Goal: Check status: Check status

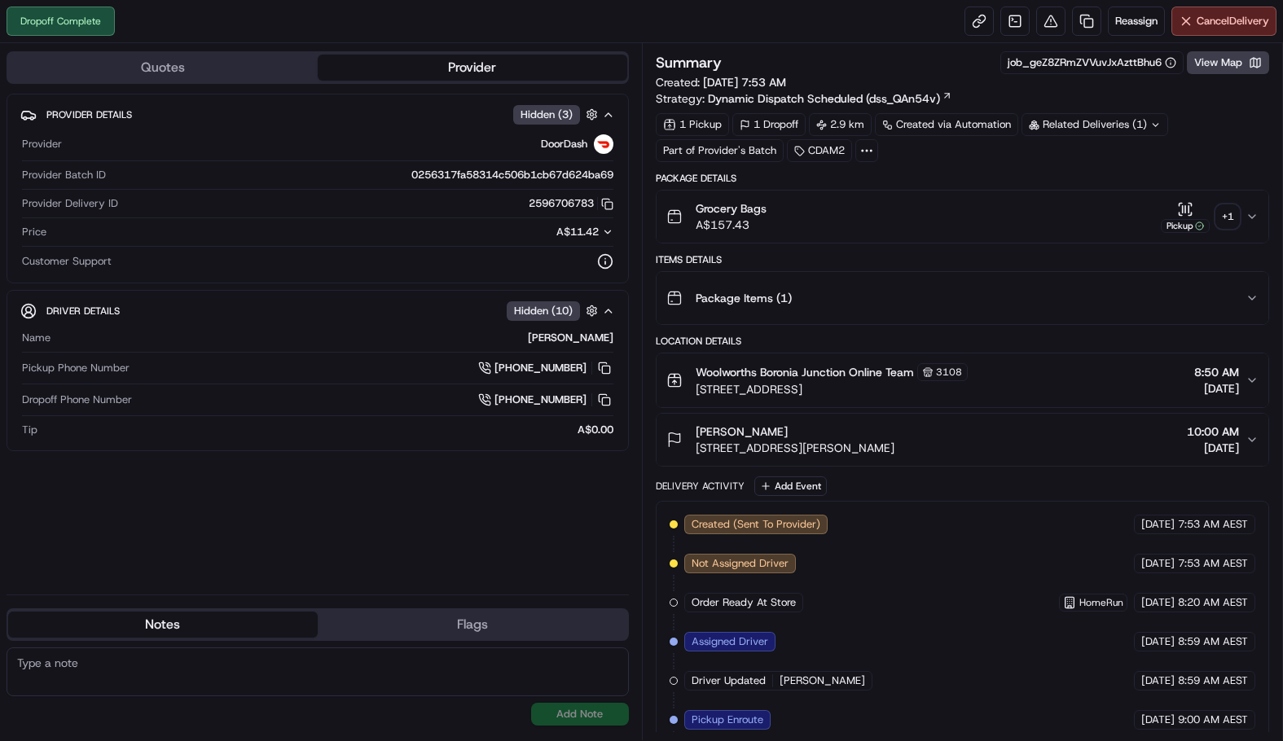
click at [1222, 226] on div "+ 1" at bounding box center [1227, 216] width 23 height 23
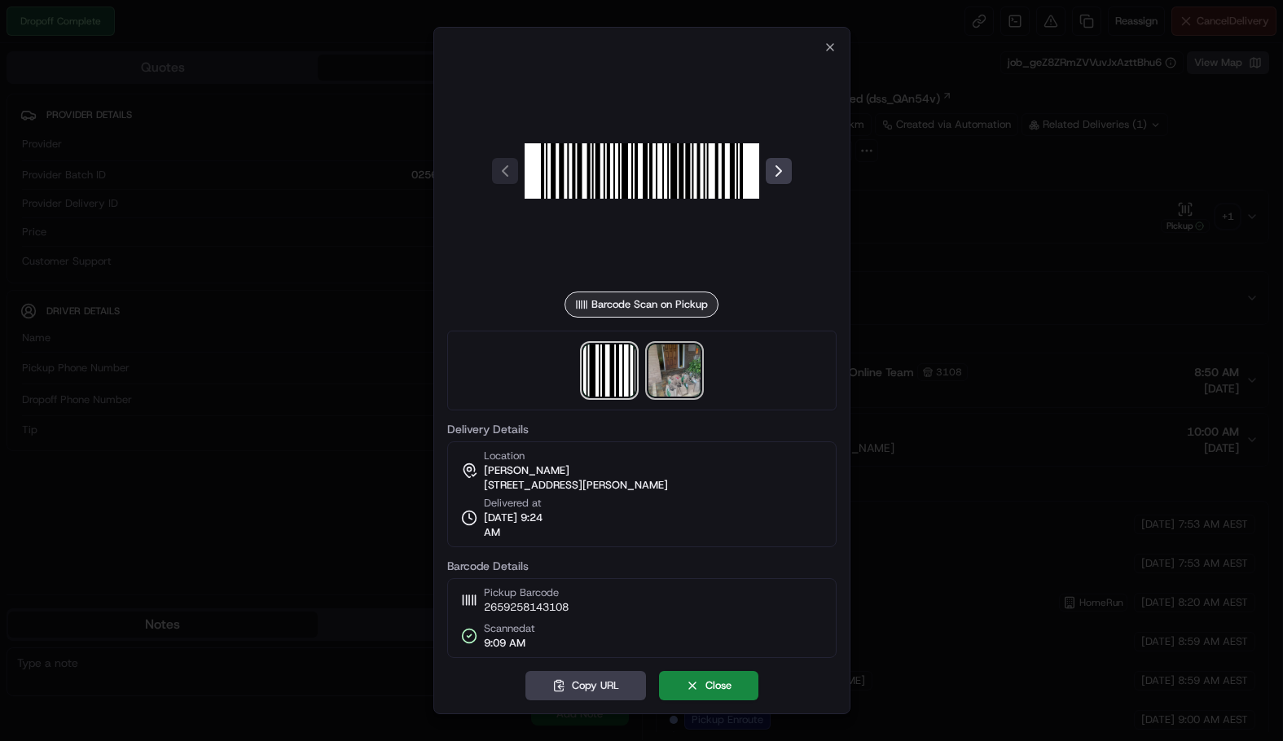
click at [658, 369] on img at bounding box center [674, 370] width 52 height 52
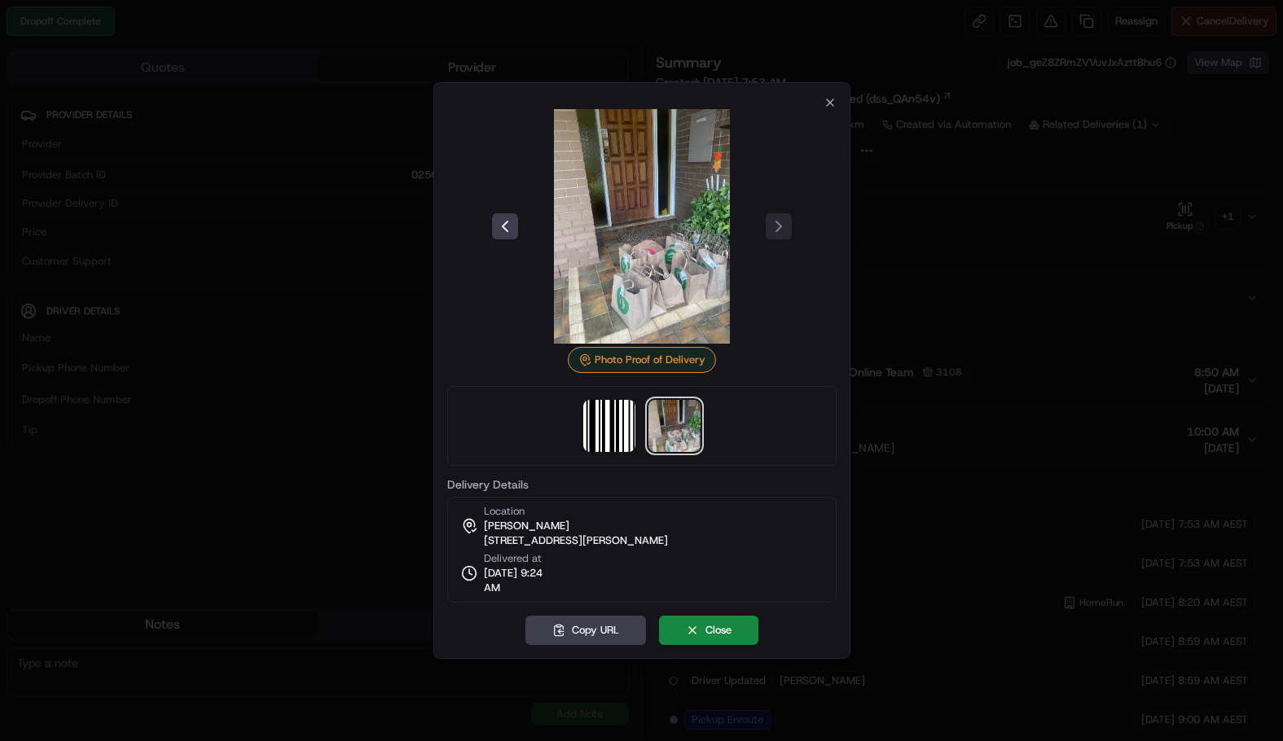
drag, startPoint x: 735, startPoint y: 537, endPoint x: 482, endPoint y: 539, distance: 252.5
click at [482, 539] on div "Location Joanne Cresp 5 Hollyoak Ct, Ferntree Gully, VIC 3156, AU Delivered at …" at bounding box center [641, 550] width 389 height 106
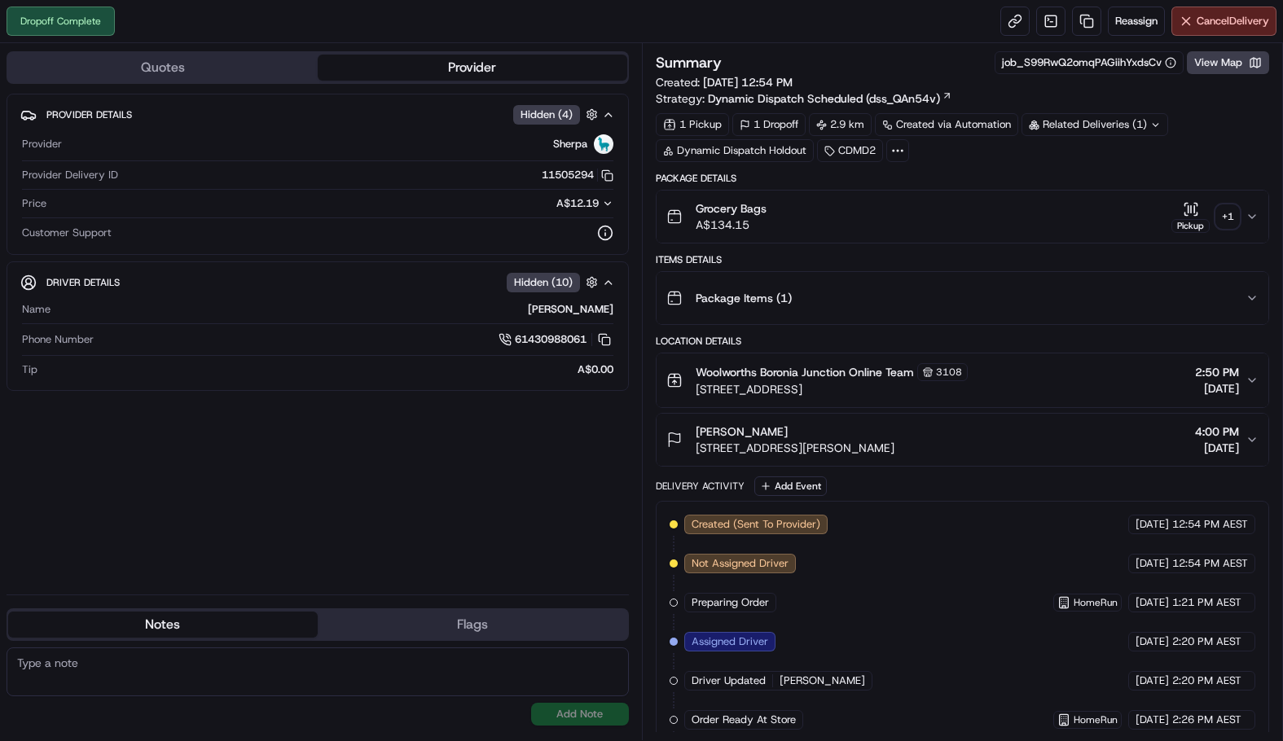
click at [1231, 212] on div "+ 1" at bounding box center [1227, 216] width 23 height 23
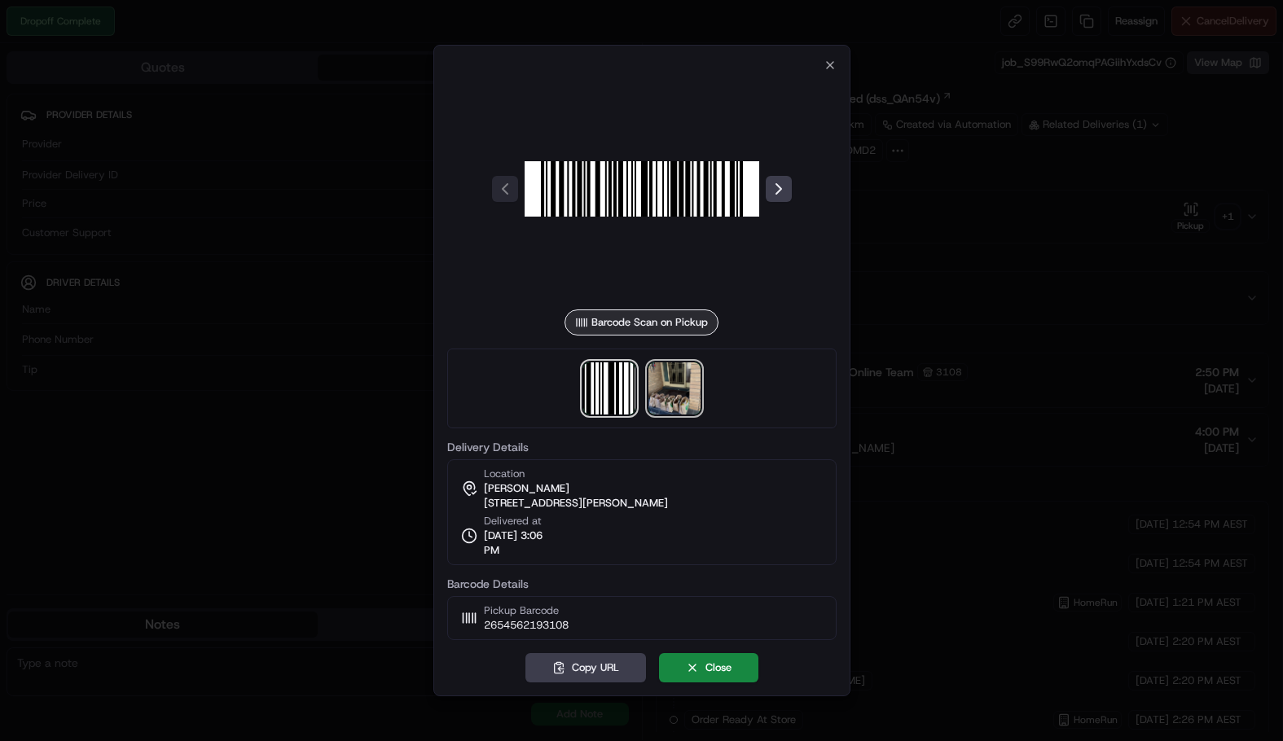
click at [690, 412] on img at bounding box center [674, 388] width 52 height 52
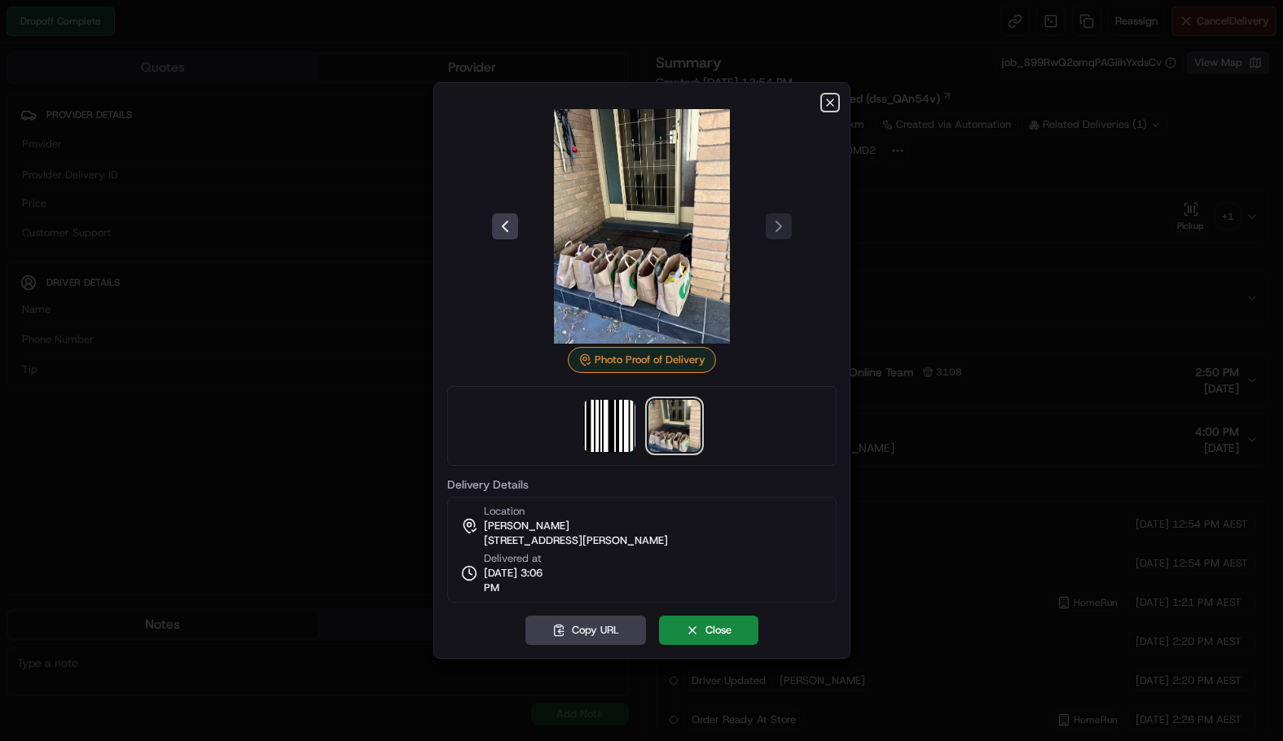
click at [829, 103] on icon "button" at bounding box center [830, 102] width 7 height 7
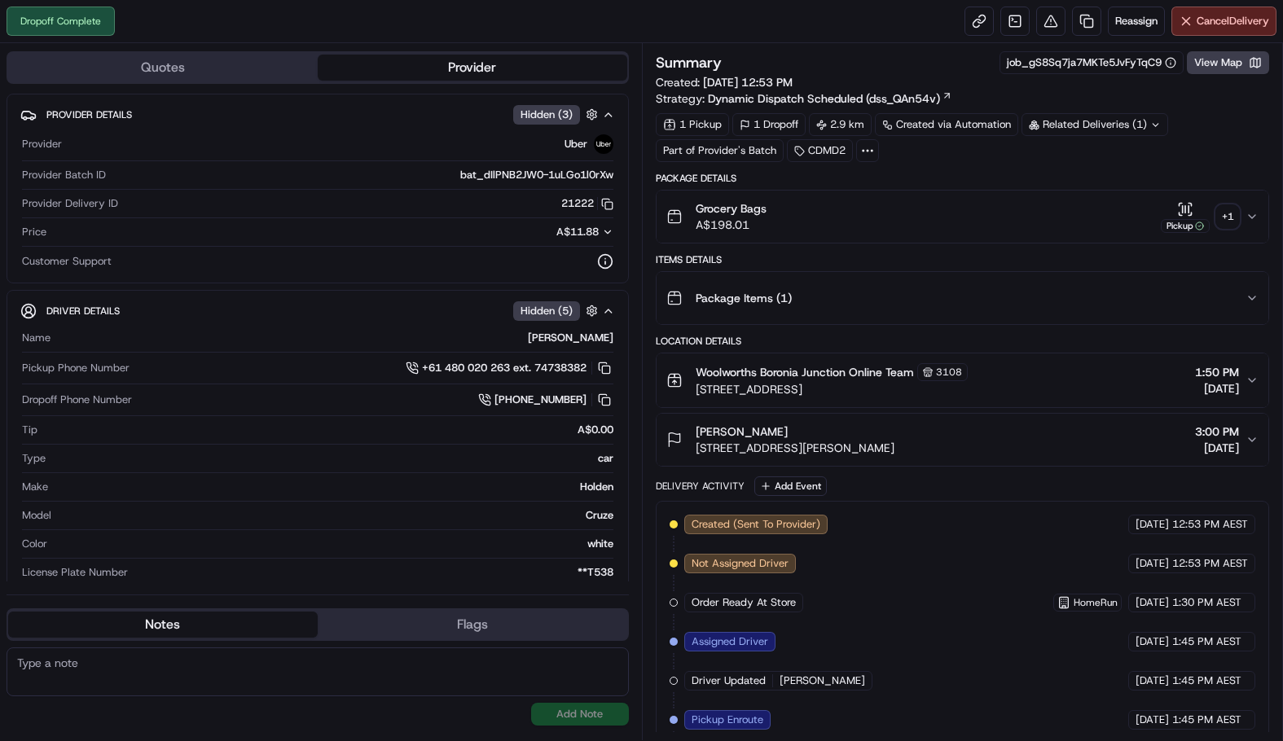
click at [1216, 217] on div "+ 1" at bounding box center [1227, 216] width 23 height 23
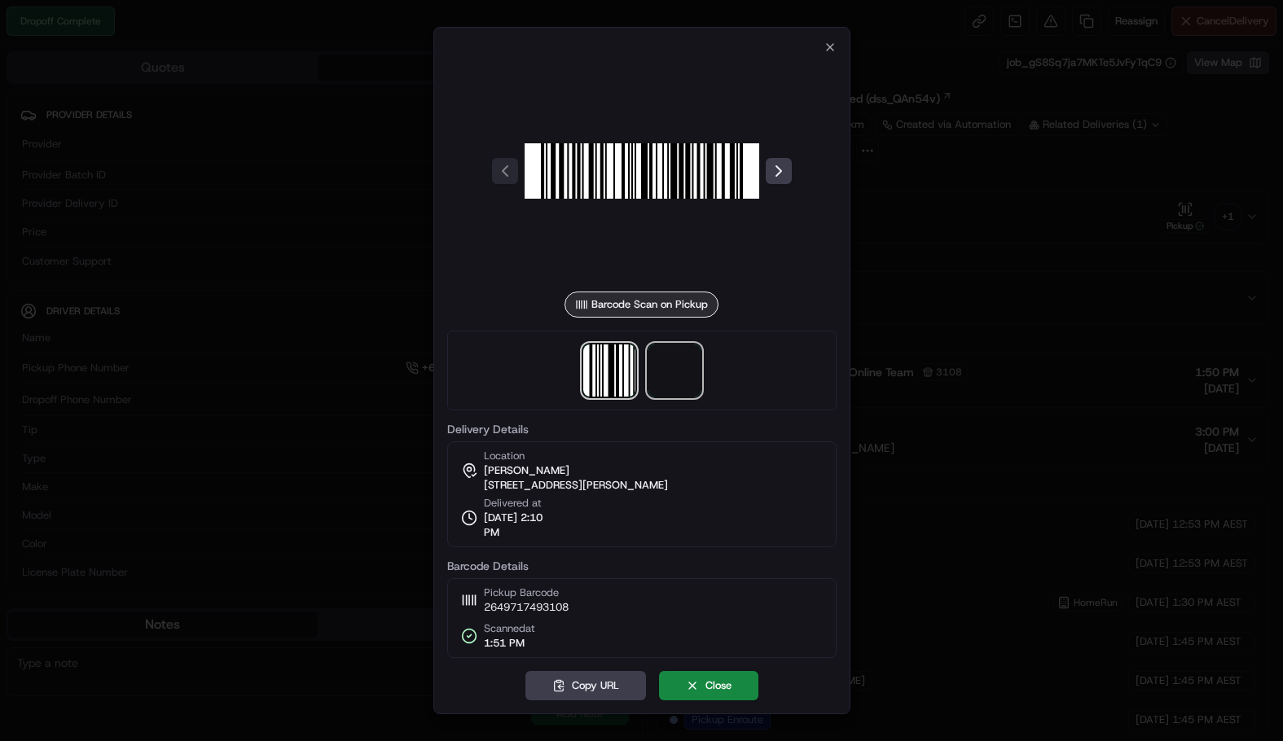
click at [657, 354] on span at bounding box center [674, 370] width 52 height 52
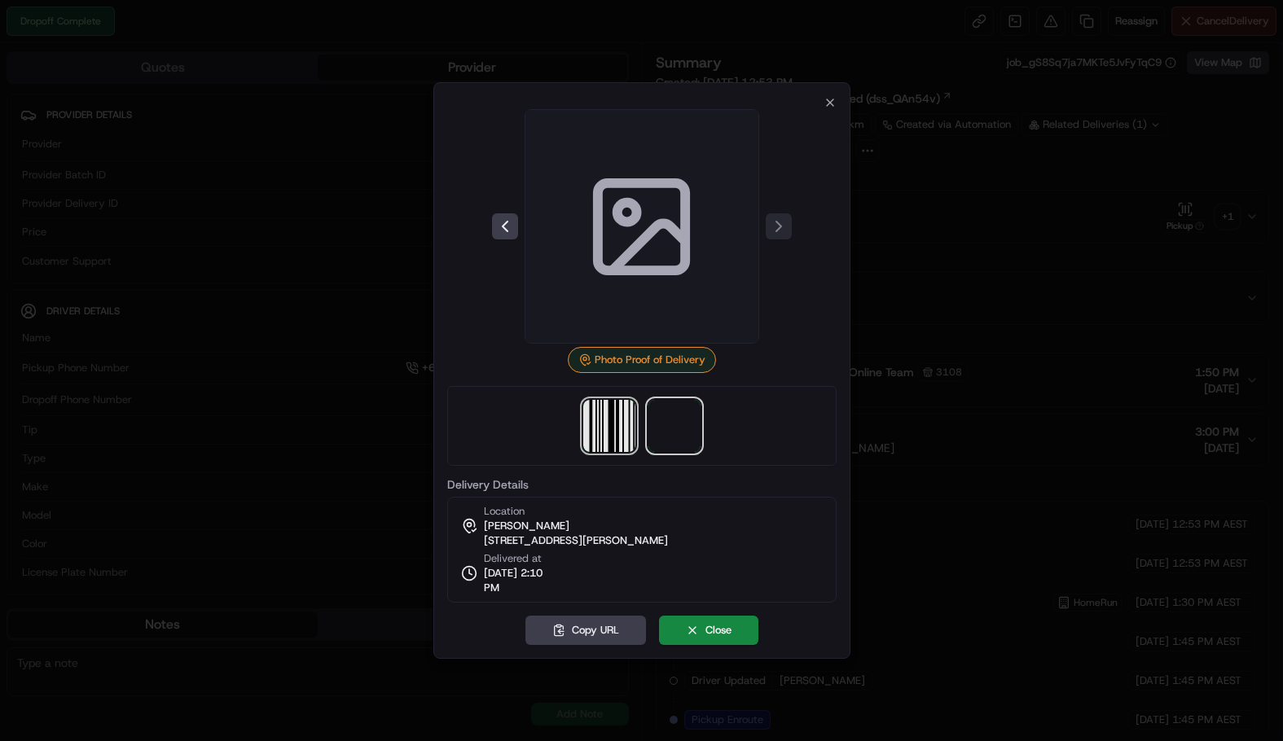
click at [591, 430] on img at bounding box center [609, 426] width 52 height 52
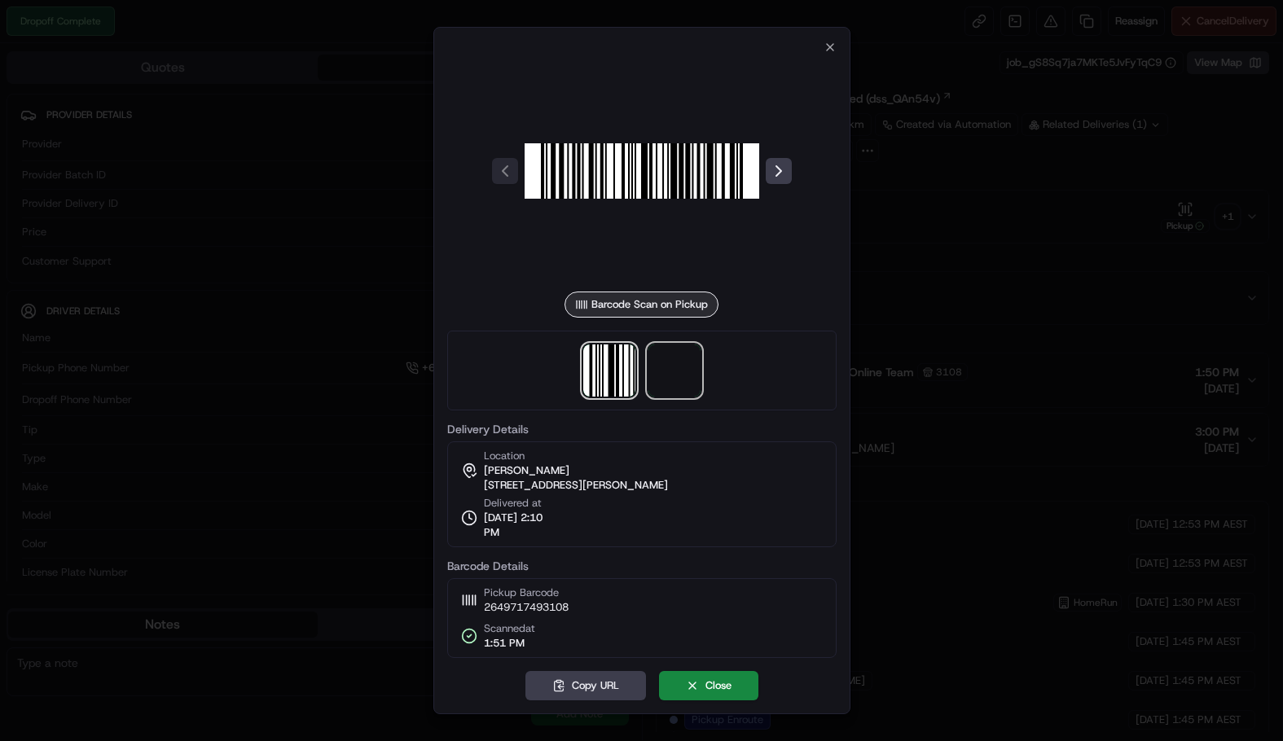
click at [677, 375] on span at bounding box center [674, 370] width 52 height 52
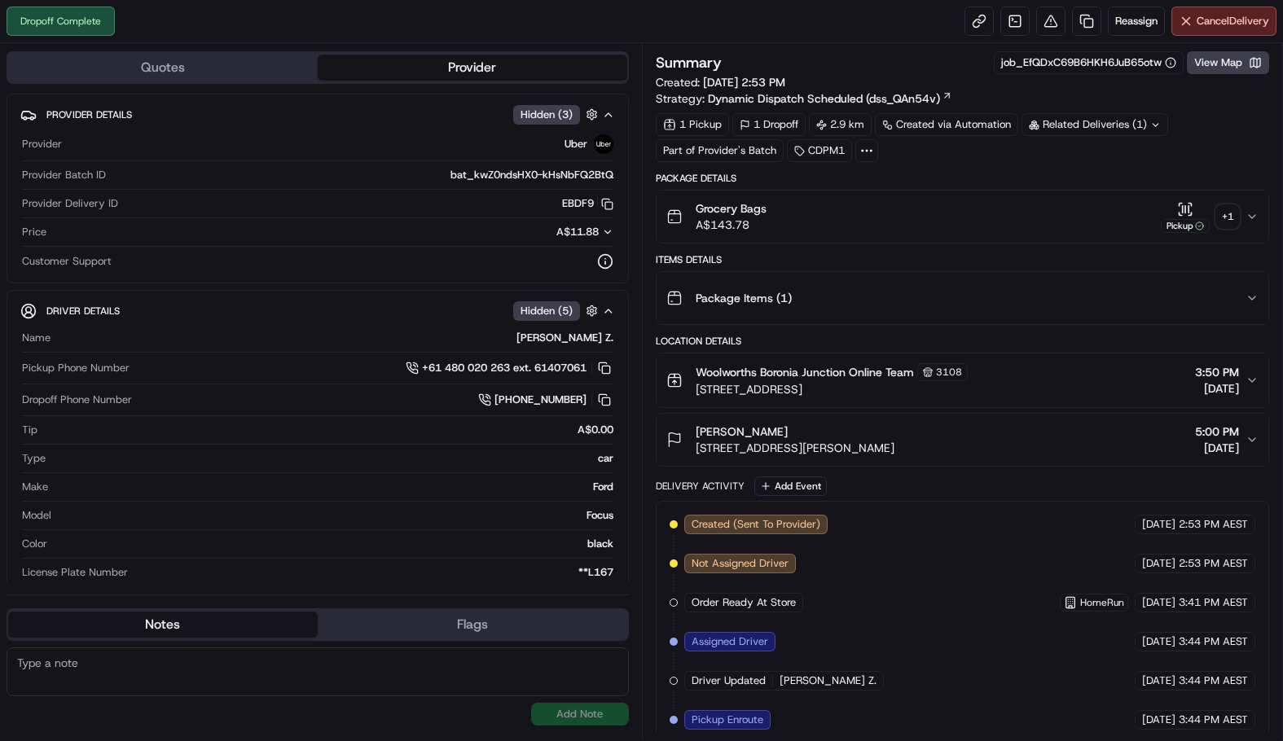
click at [1232, 222] on div "+ 1" at bounding box center [1227, 216] width 23 height 23
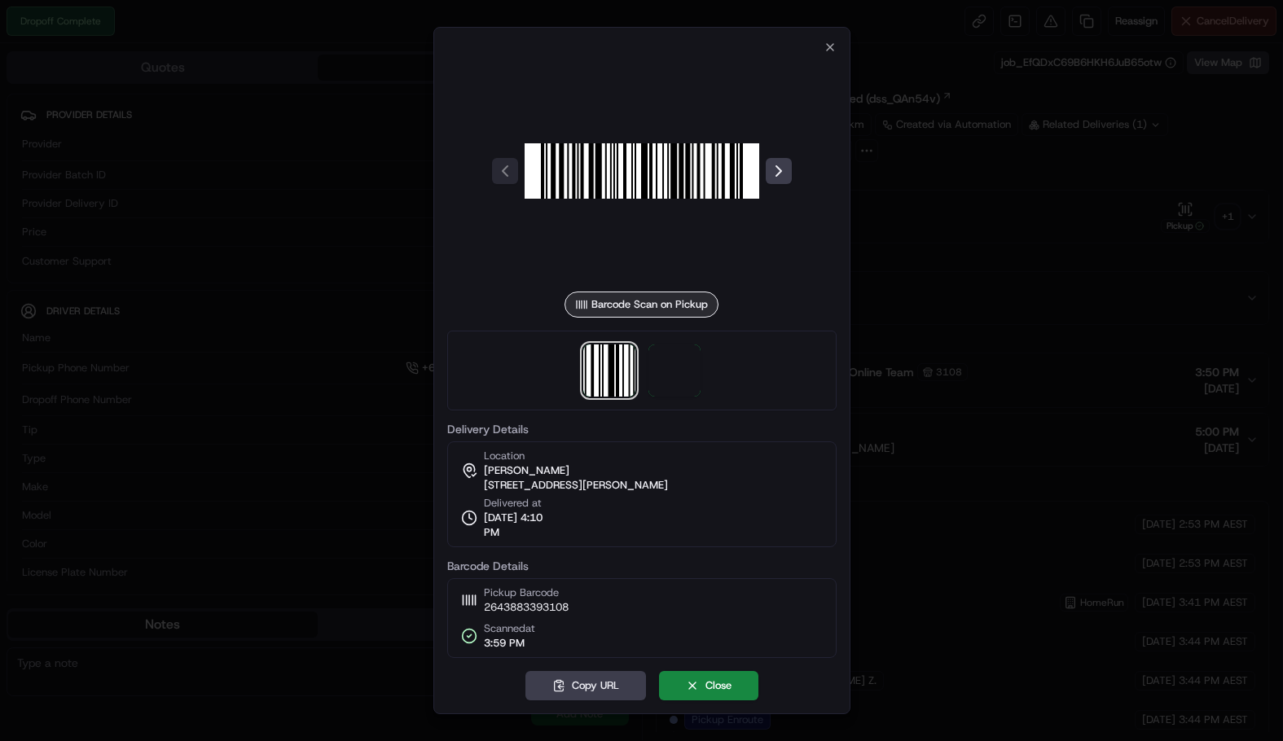
click at [676, 398] on div at bounding box center [641, 371] width 389 height 80
click at [686, 391] on span at bounding box center [674, 370] width 52 height 52
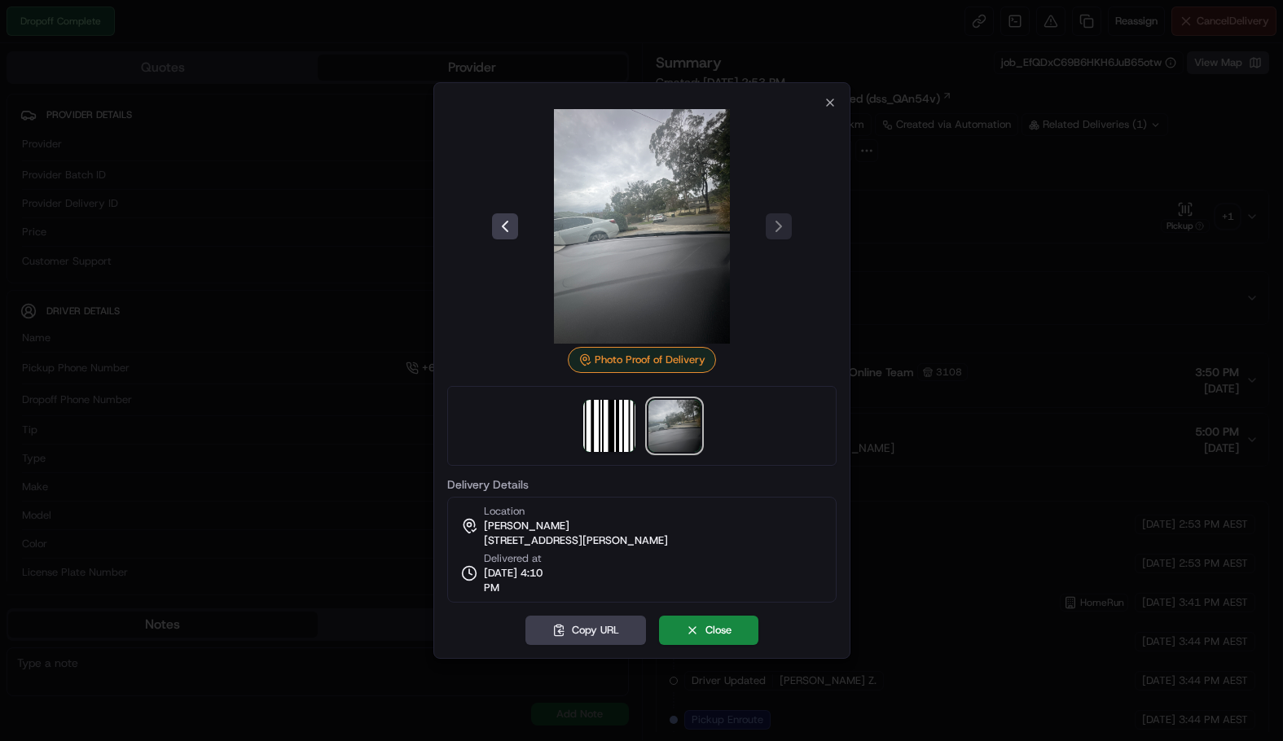
click at [840, 99] on div "Photo Proof of Delivery Delivery Details Location Joanne Cresp 5 Hollyoak Ct, F…" at bounding box center [641, 370] width 417 height 577
click at [834, 99] on icon "button" at bounding box center [829, 102] width 13 height 13
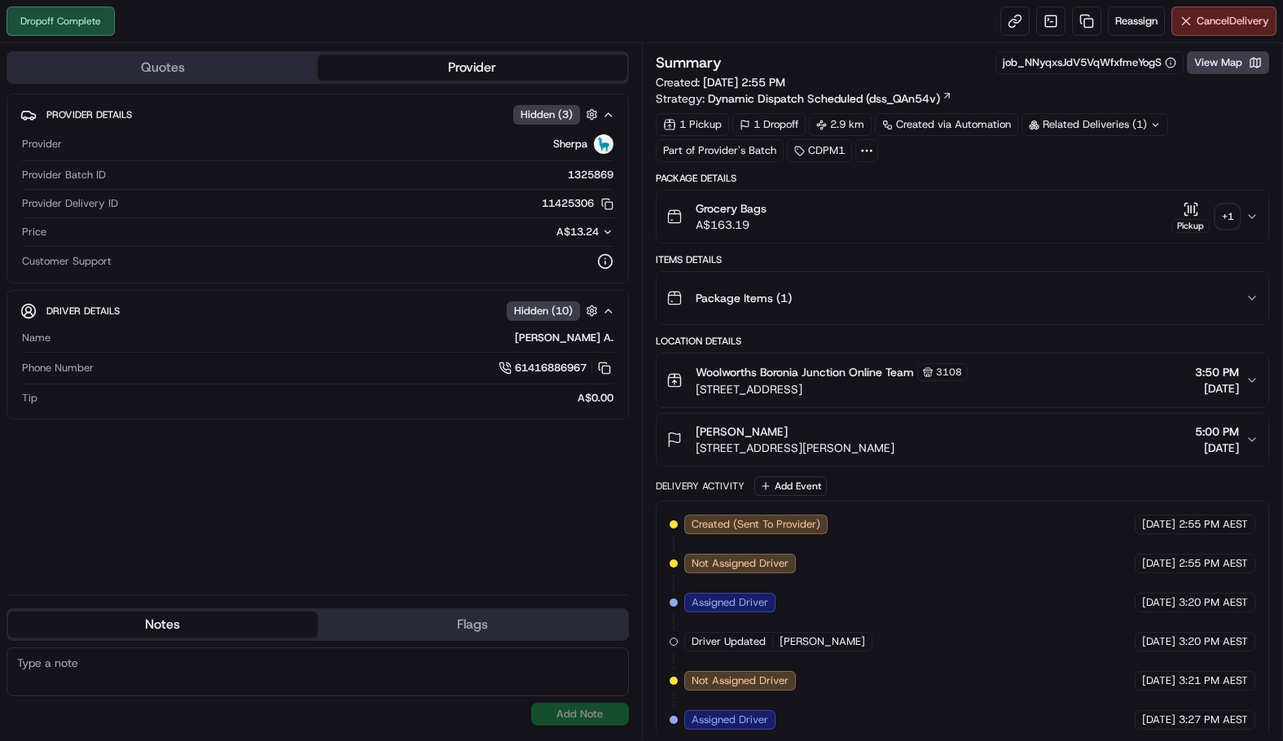
click at [1244, 215] on div "Grocery Bags A$163.19 Pickup + 1" at bounding box center [956, 216] width 580 height 33
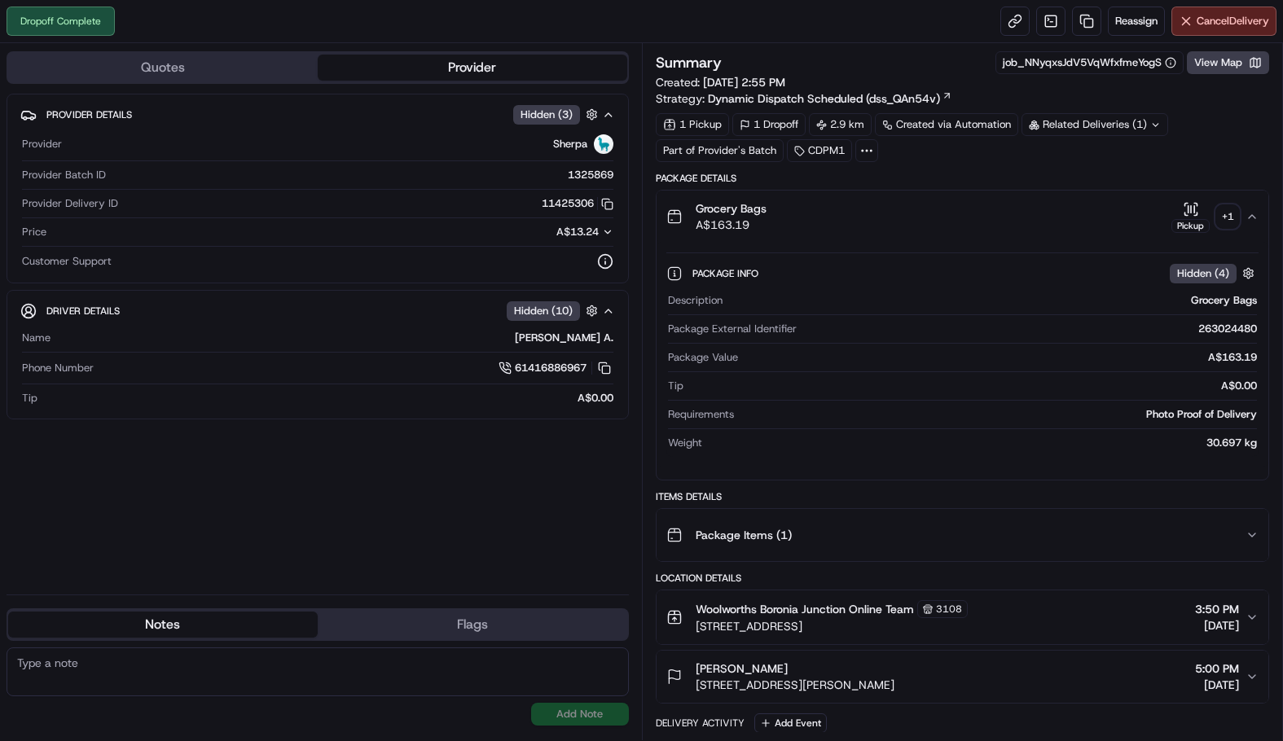
click at [1226, 219] on div "+ 1" at bounding box center [1227, 216] width 23 height 23
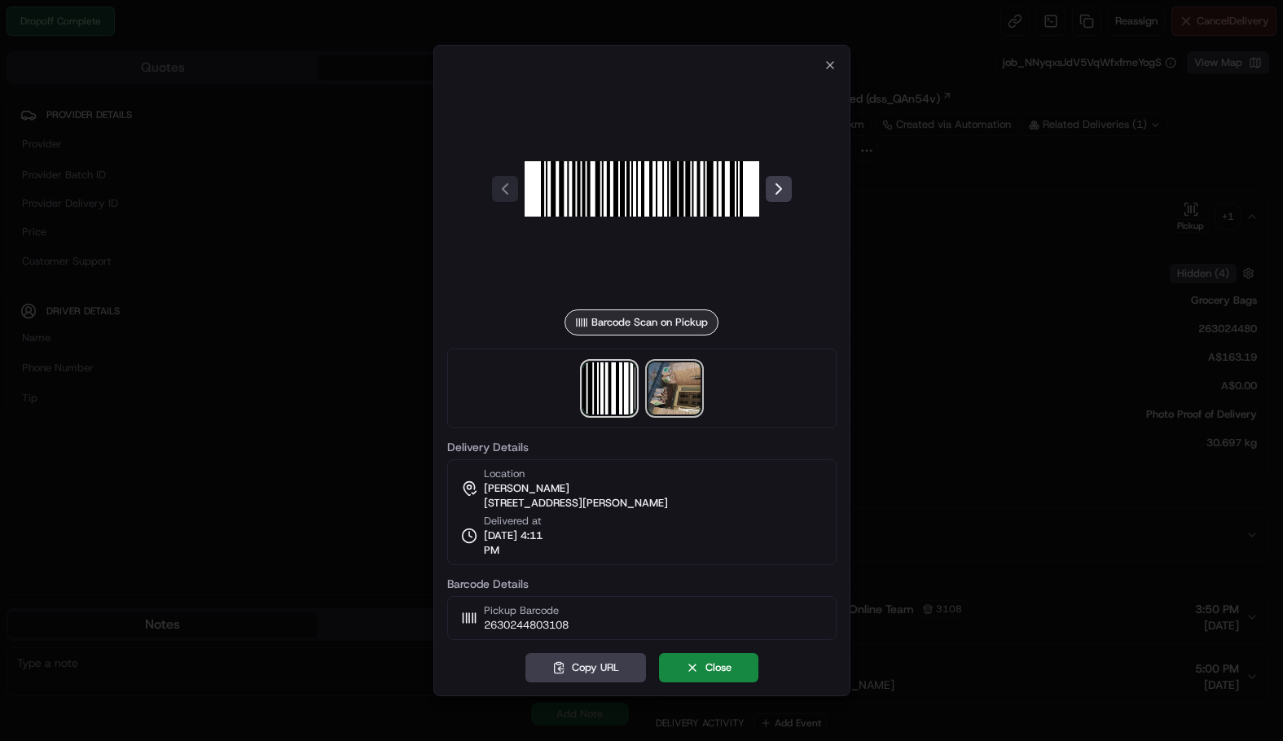
click at [669, 387] on img at bounding box center [674, 388] width 52 height 52
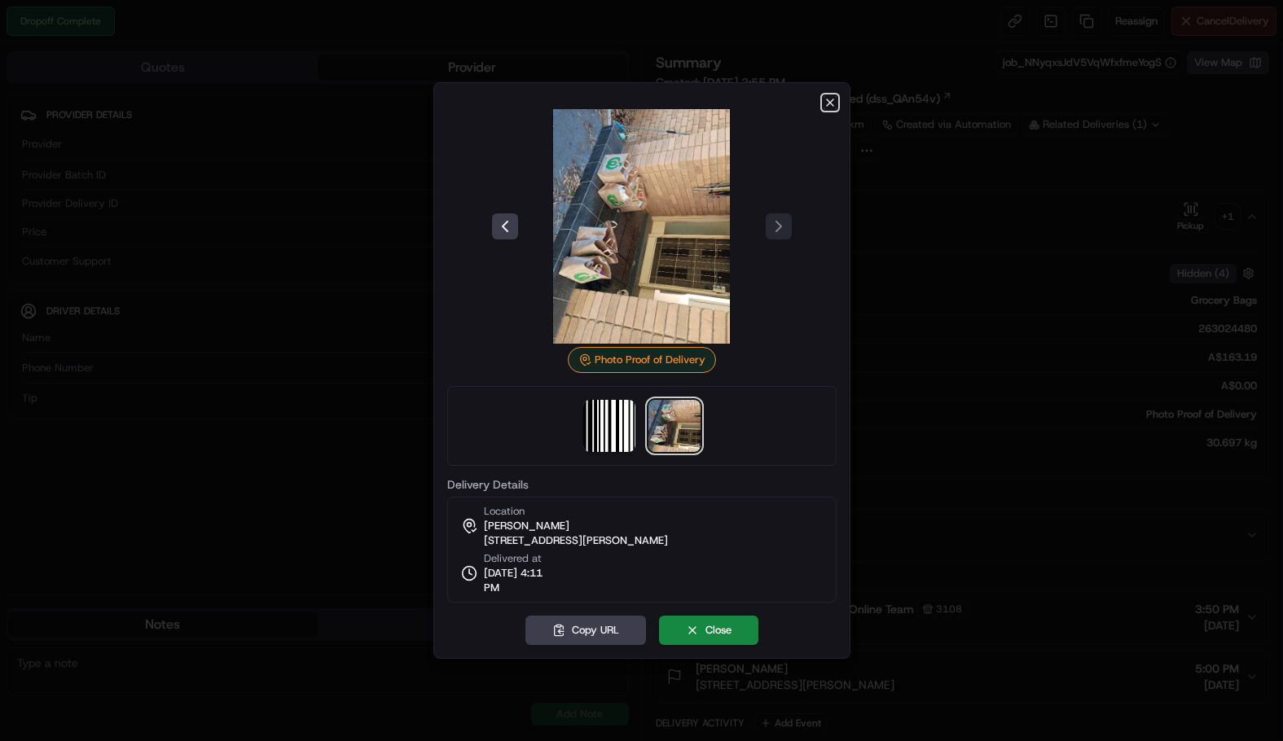
click at [827, 105] on icon "button" at bounding box center [830, 102] width 7 height 7
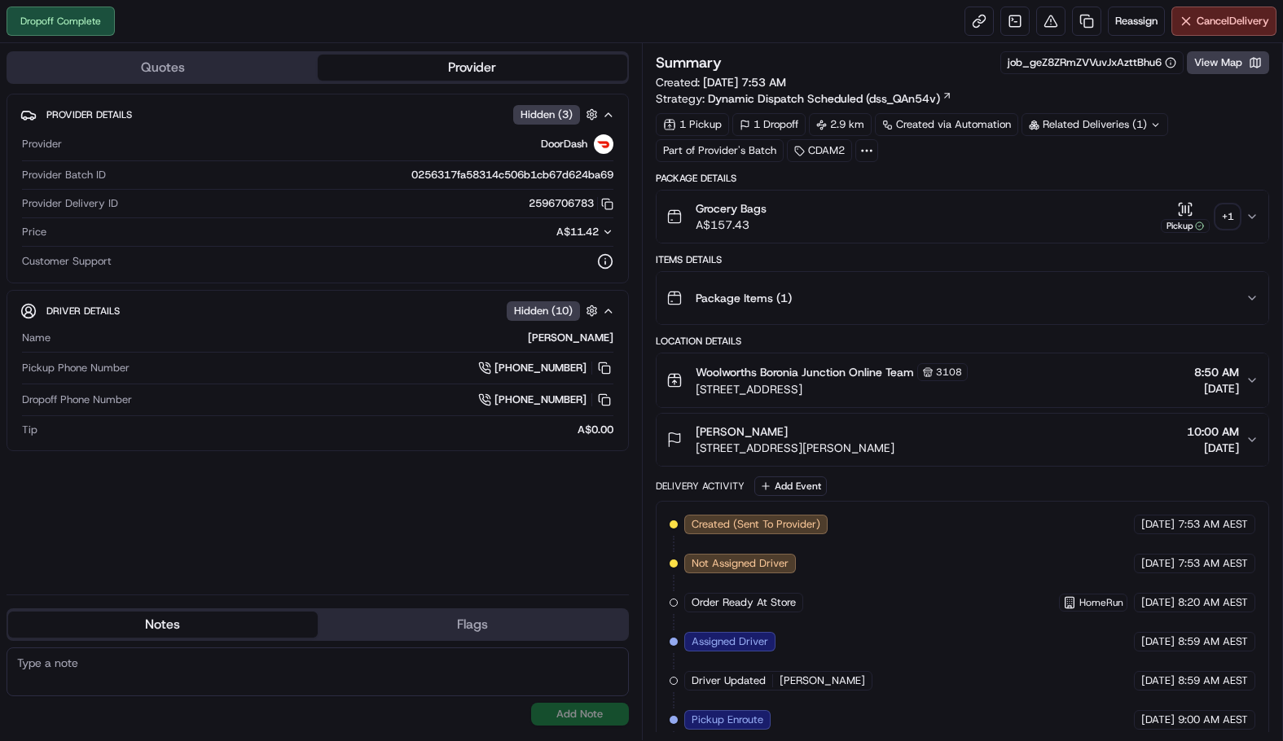
click at [1225, 216] on div "+ 1" at bounding box center [1227, 216] width 23 height 23
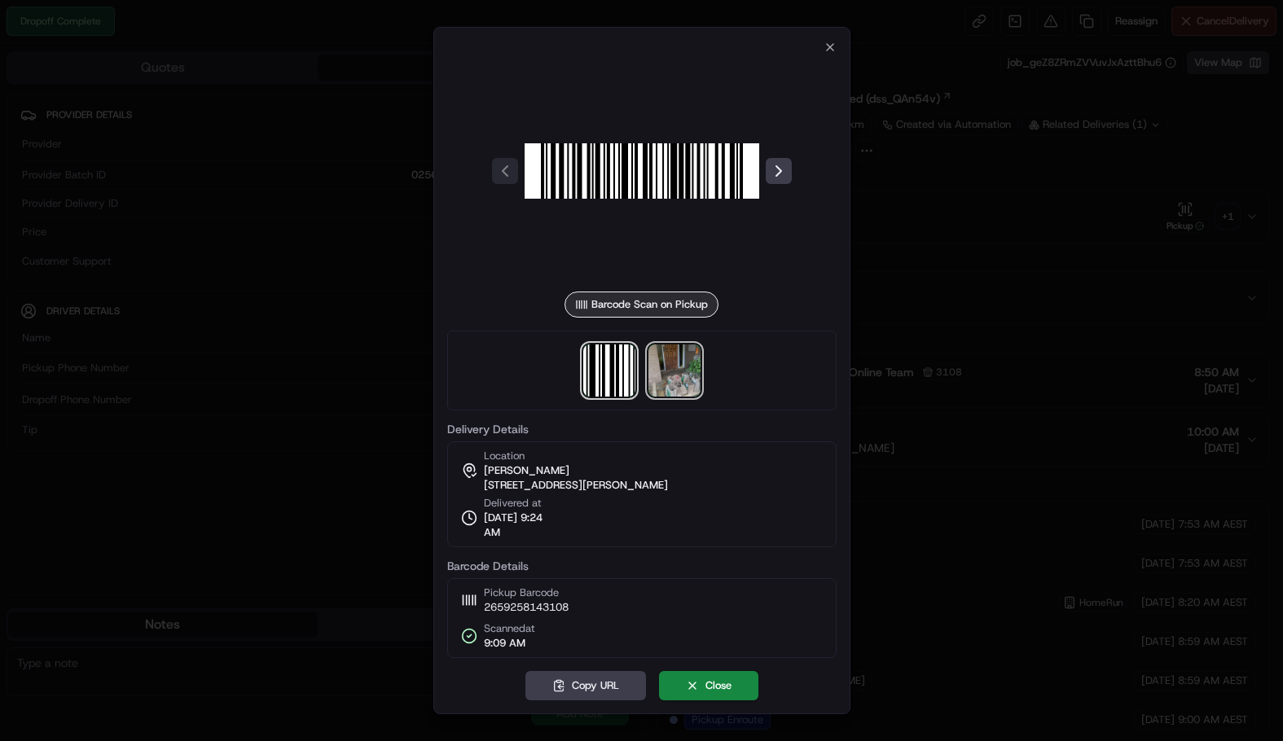
click at [675, 370] on img at bounding box center [674, 370] width 52 height 52
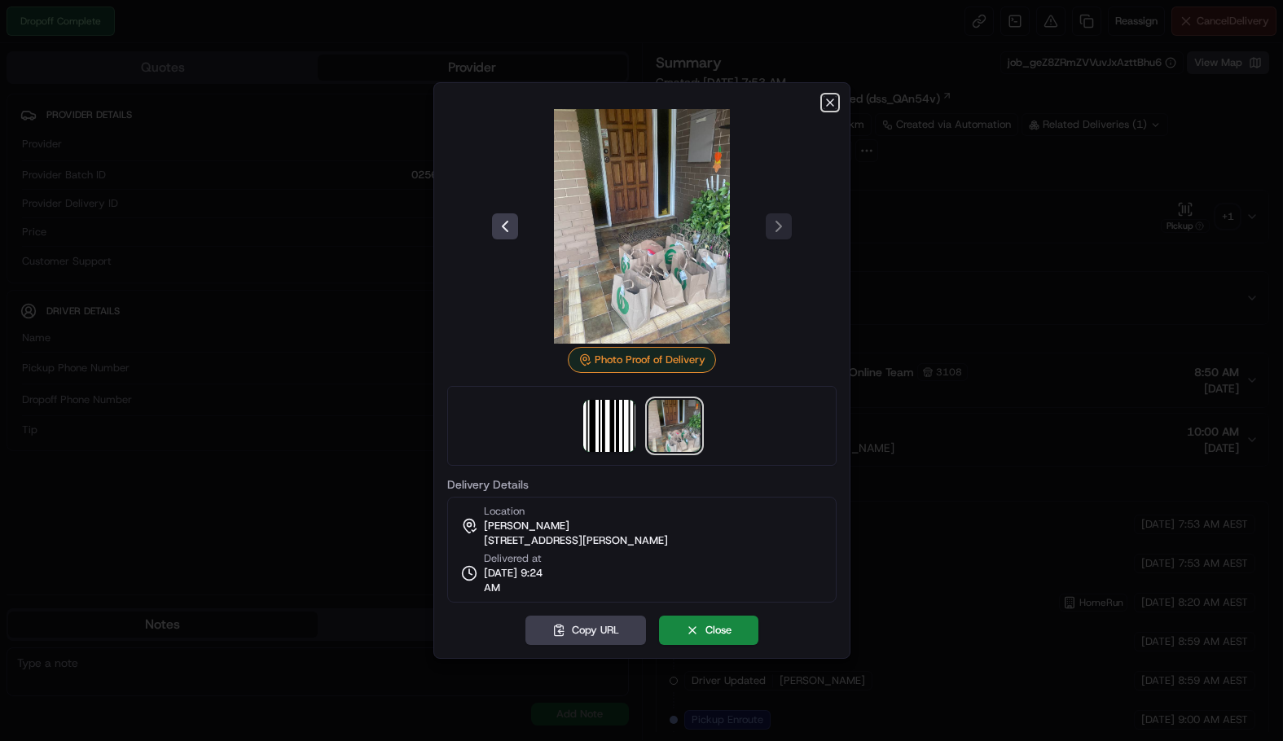
click at [827, 100] on icon "button" at bounding box center [830, 102] width 7 height 7
